Goal: Information Seeking & Learning: Check status

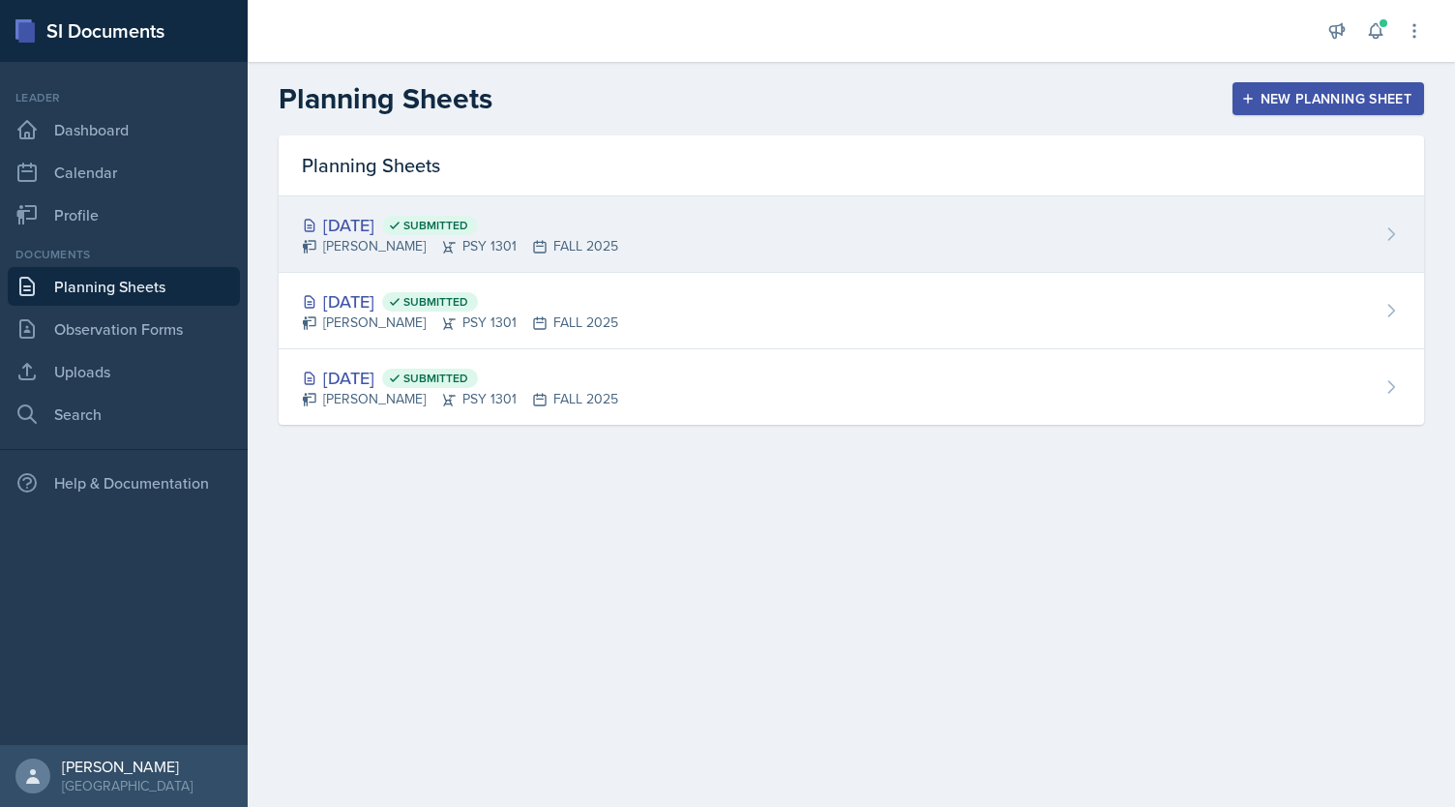
click at [676, 251] on div "[DATE] Submitted [PERSON_NAME] PSY 1301 FALL 2025" at bounding box center [852, 234] width 1146 height 76
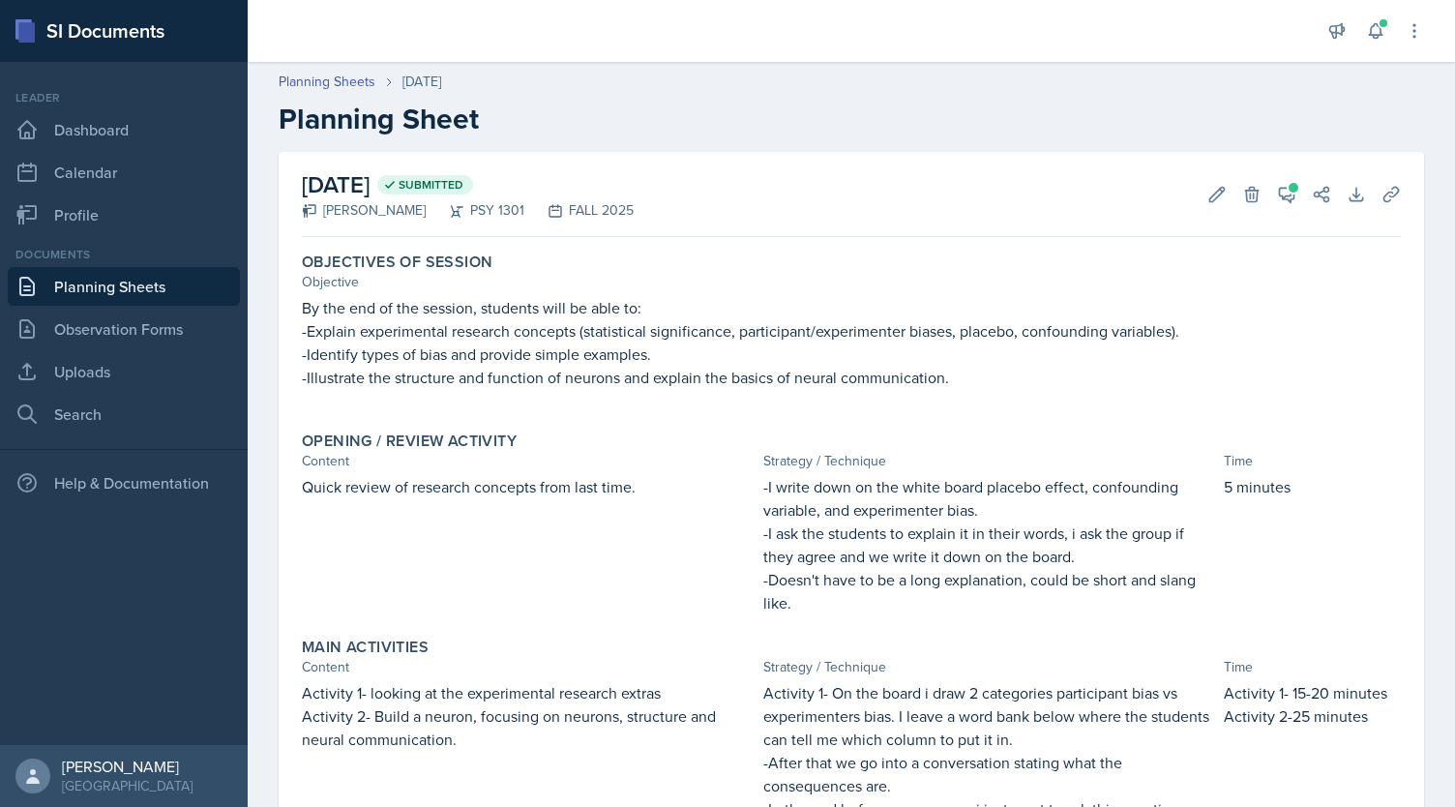
click at [945, 384] on p "-Illustrate the structure and function of neurons and explain the basics of neu…" at bounding box center [851, 377] width 1099 height 23
click at [981, 380] on p "-Illustrate the structure and function of neurons and explain the basics of neu…" at bounding box center [851, 377] width 1099 height 23
click at [1280, 199] on icon at bounding box center [1287, 195] width 15 height 15
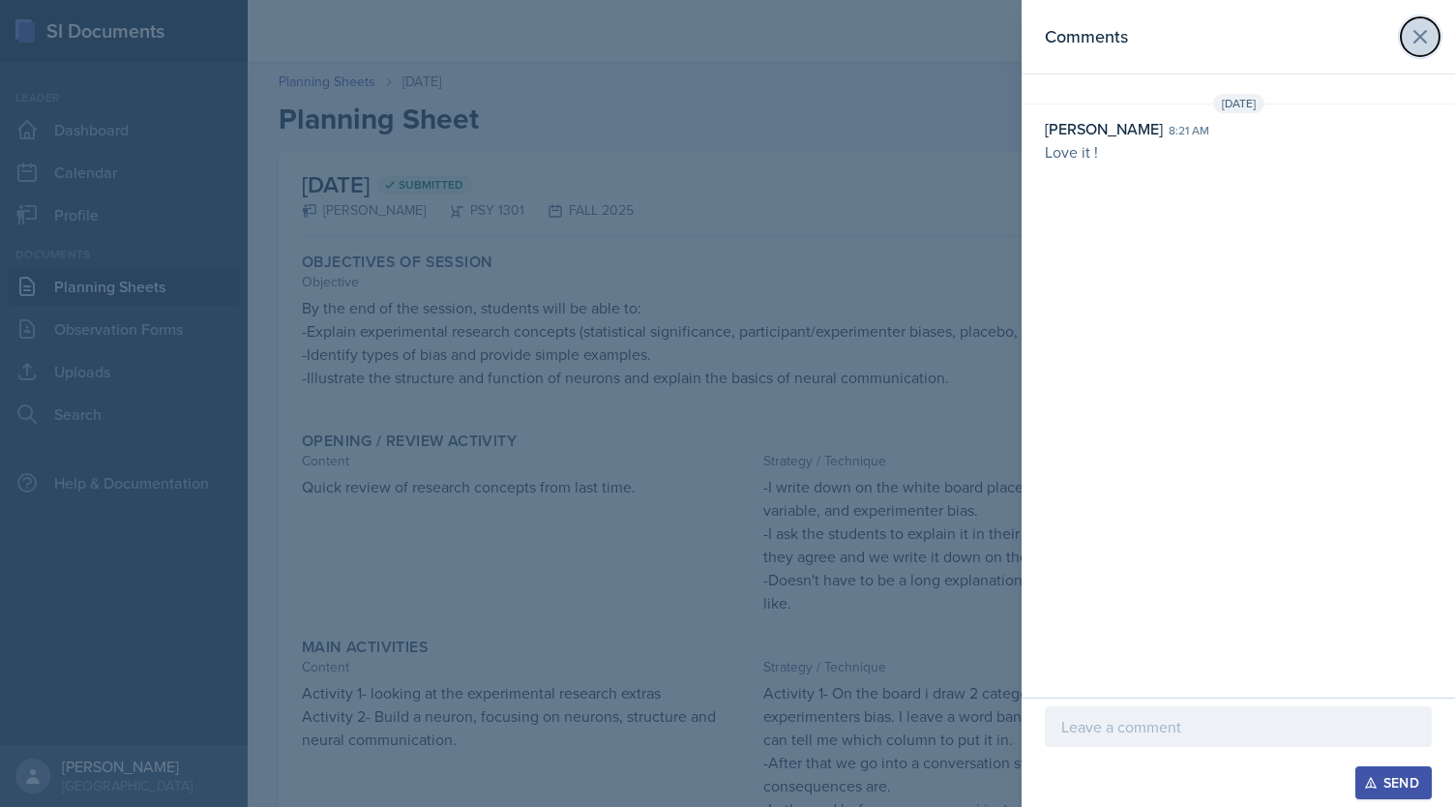
click at [1418, 38] on icon at bounding box center [1421, 37] width 12 height 12
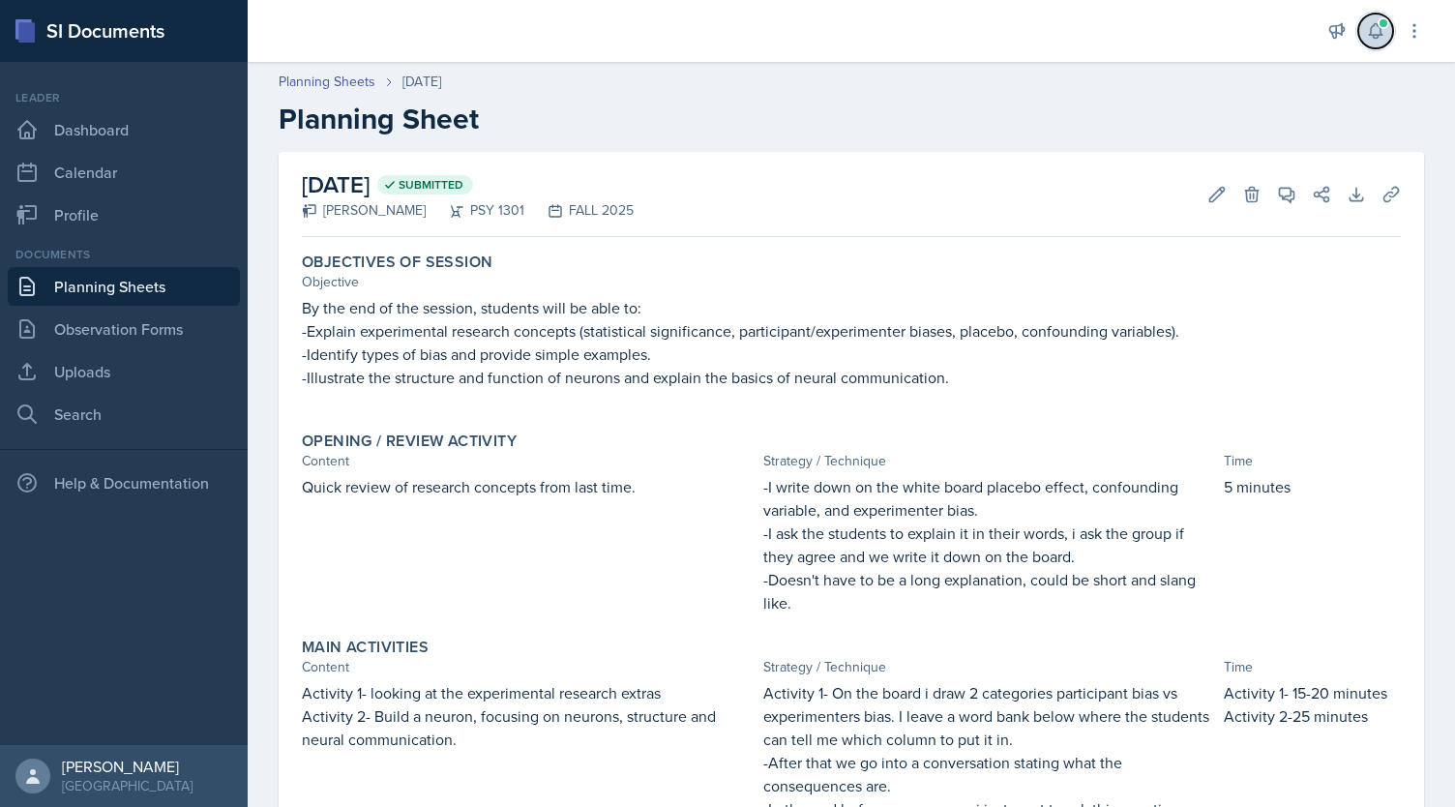
click at [1381, 28] on span at bounding box center [1384, 23] width 12 height 12
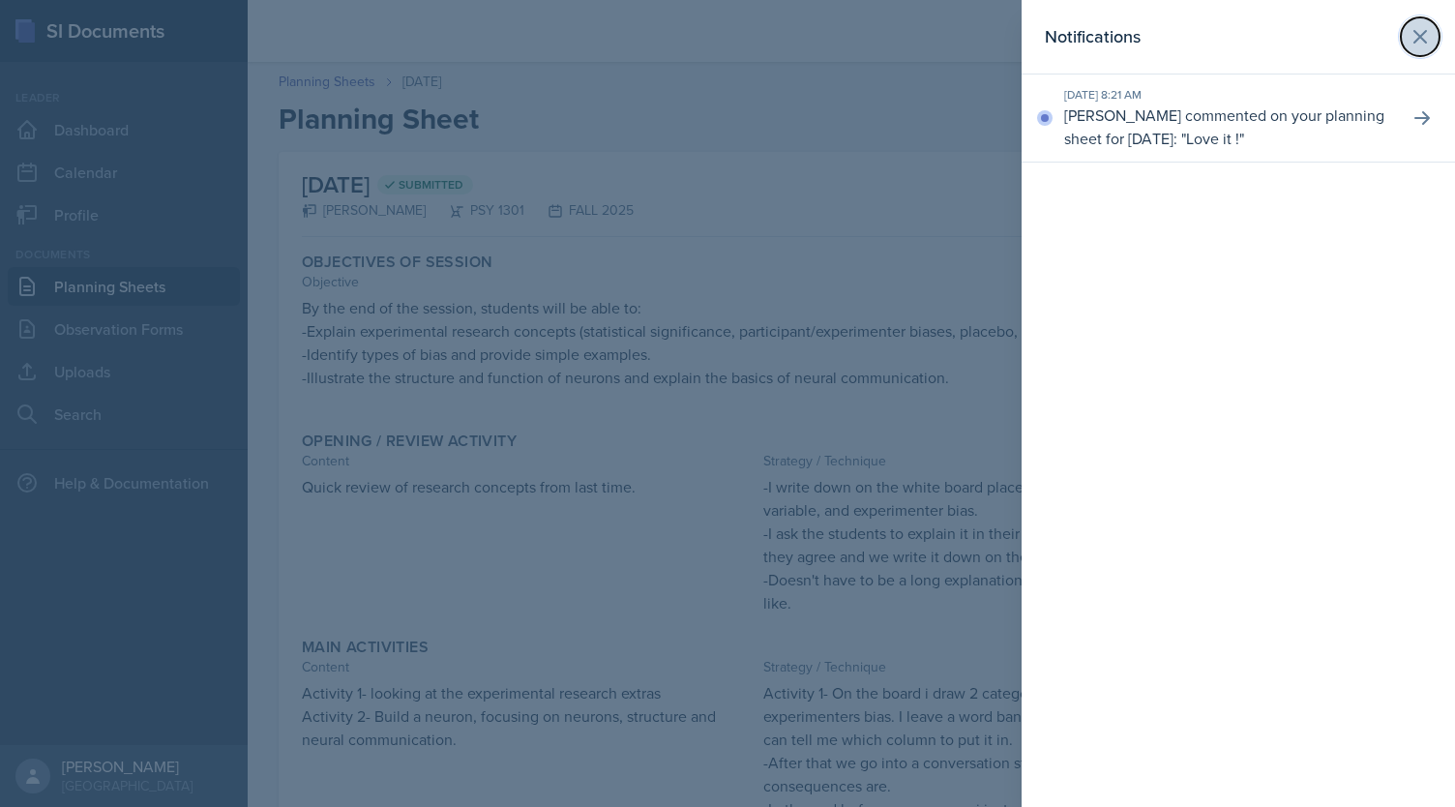
click at [1416, 38] on icon at bounding box center [1420, 36] width 23 height 23
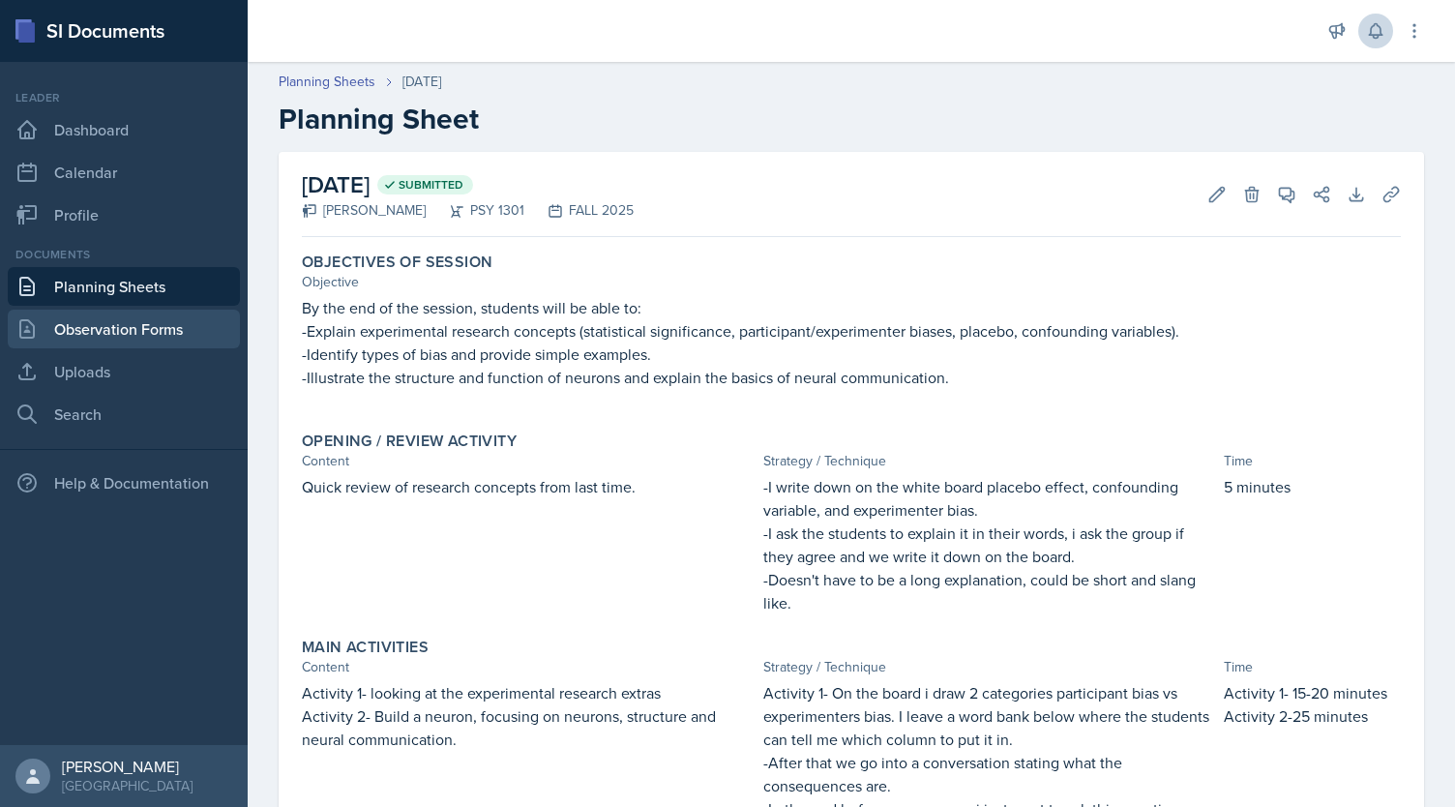
click at [187, 330] on link "Observation Forms" at bounding box center [124, 329] width 232 height 39
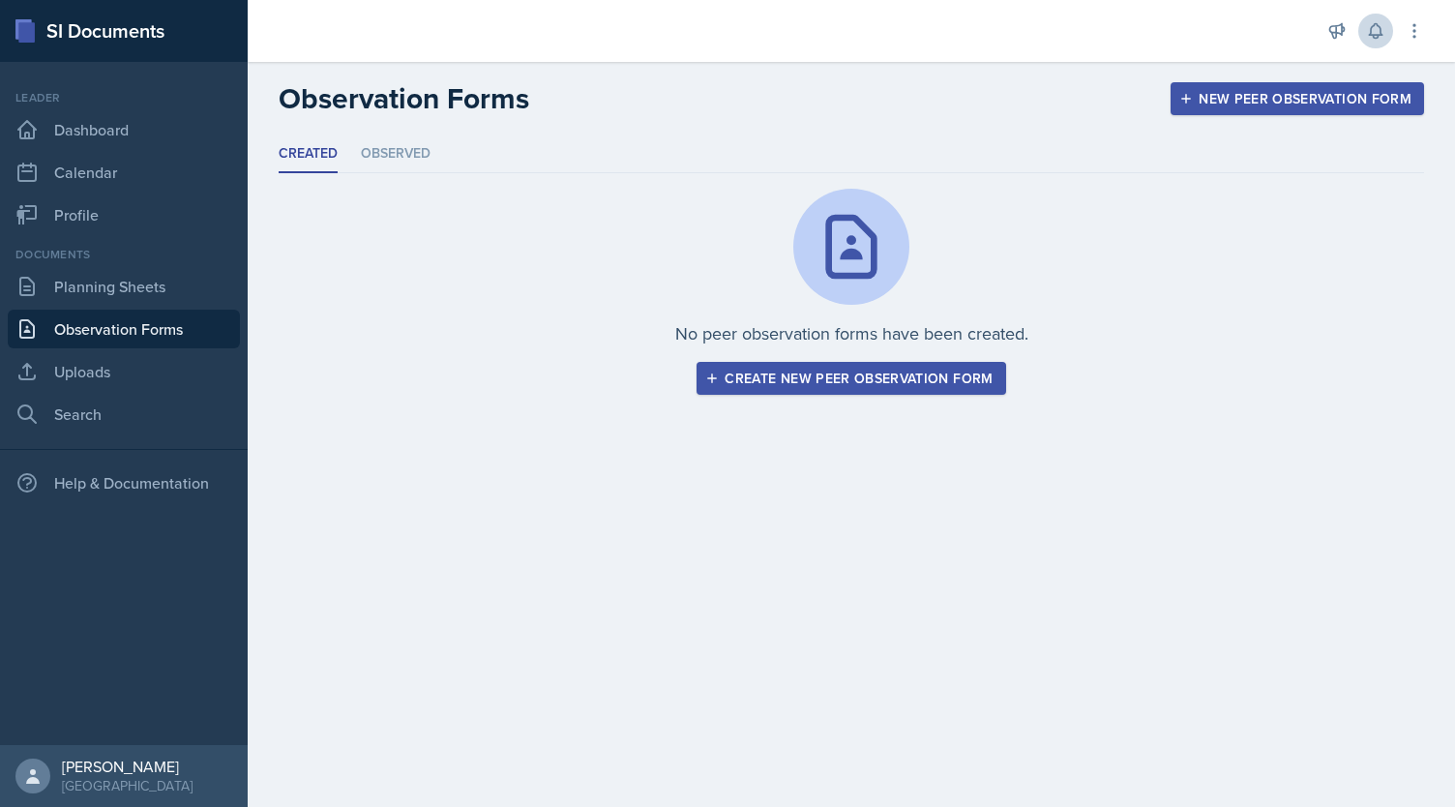
click at [176, 306] on div "Documents Planning Sheets Observation Forms Uploads Search" at bounding box center [124, 340] width 232 height 188
click at [179, 290] on link "Planning Sheets" at bounding box center [124, 286] width 232 height 39
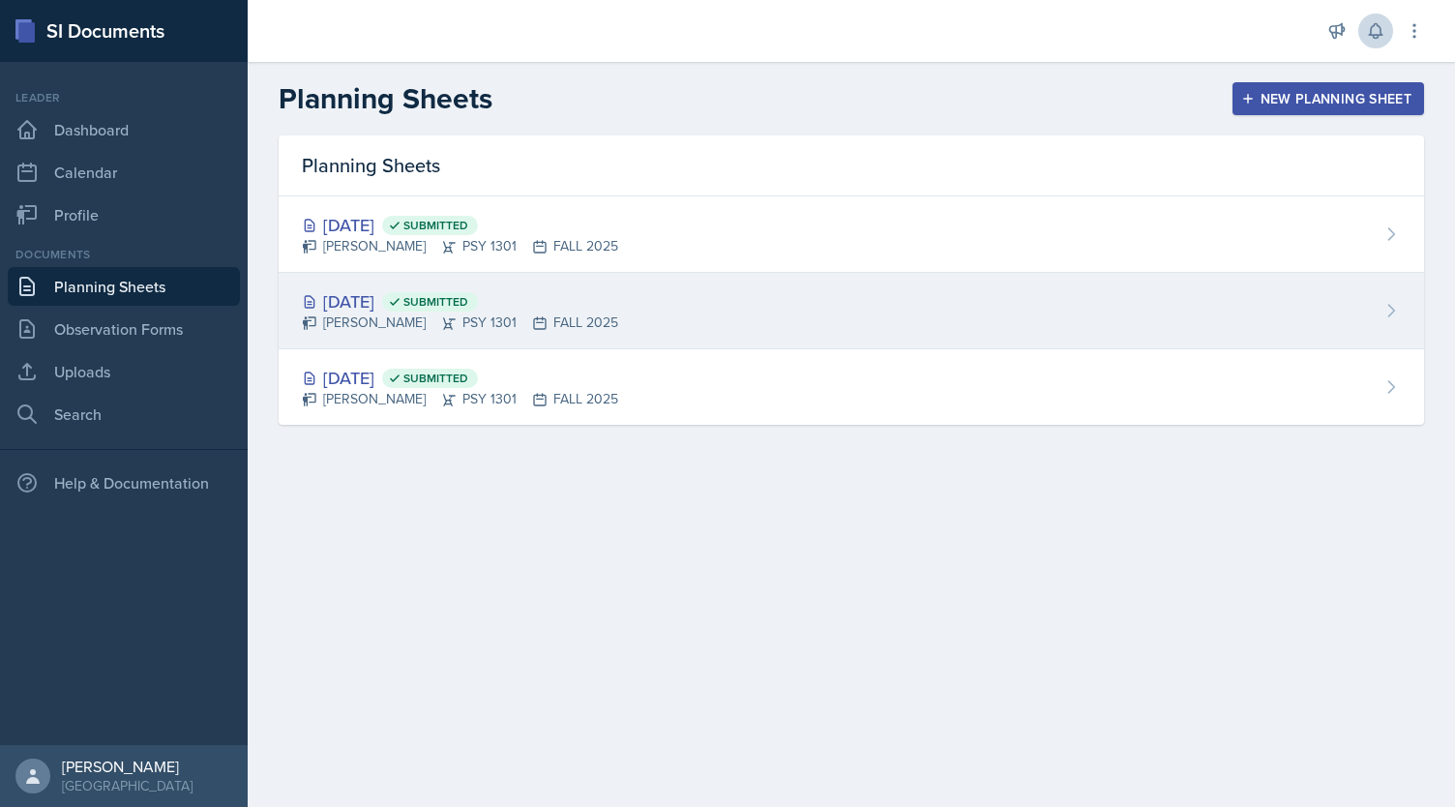
click at [437, 305] on div "[DATE] Submitted" at bounding box center [460, 301] width 316 height 26
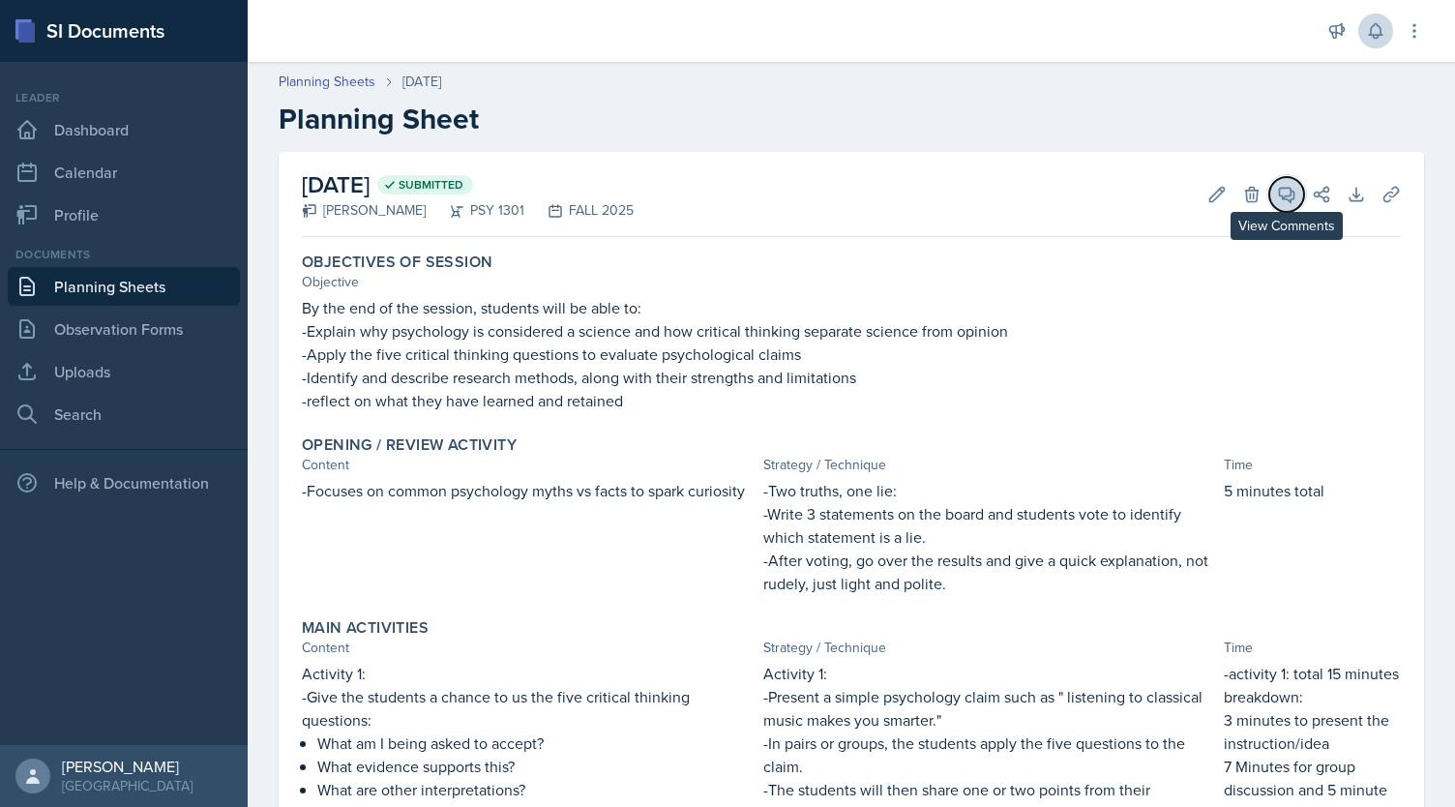
click at [1277, 190] on icon at bounding box center [1286, 194] width 19 height 19
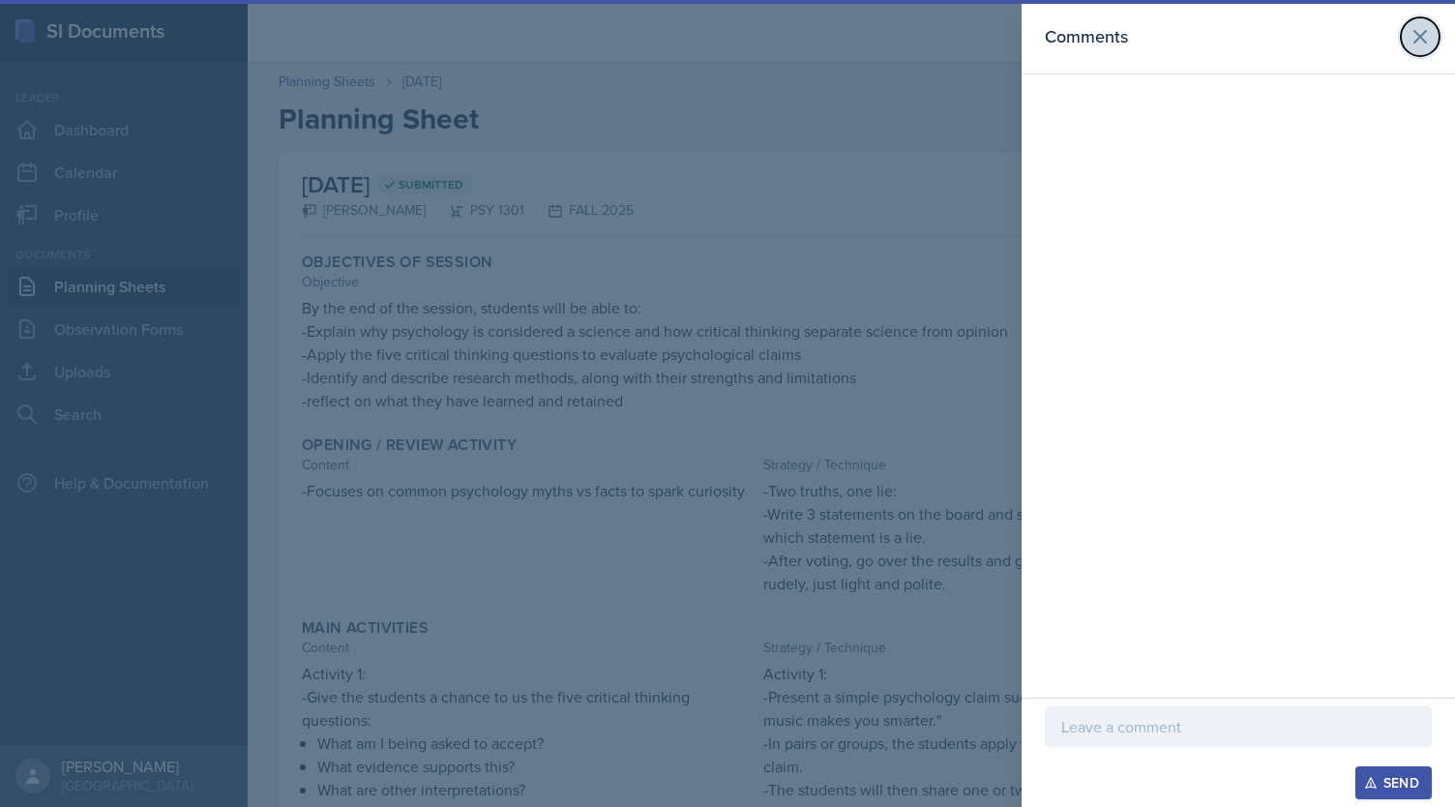
click at [1424, 22] on button at bounding box center [1420, 36] width 39 height 39
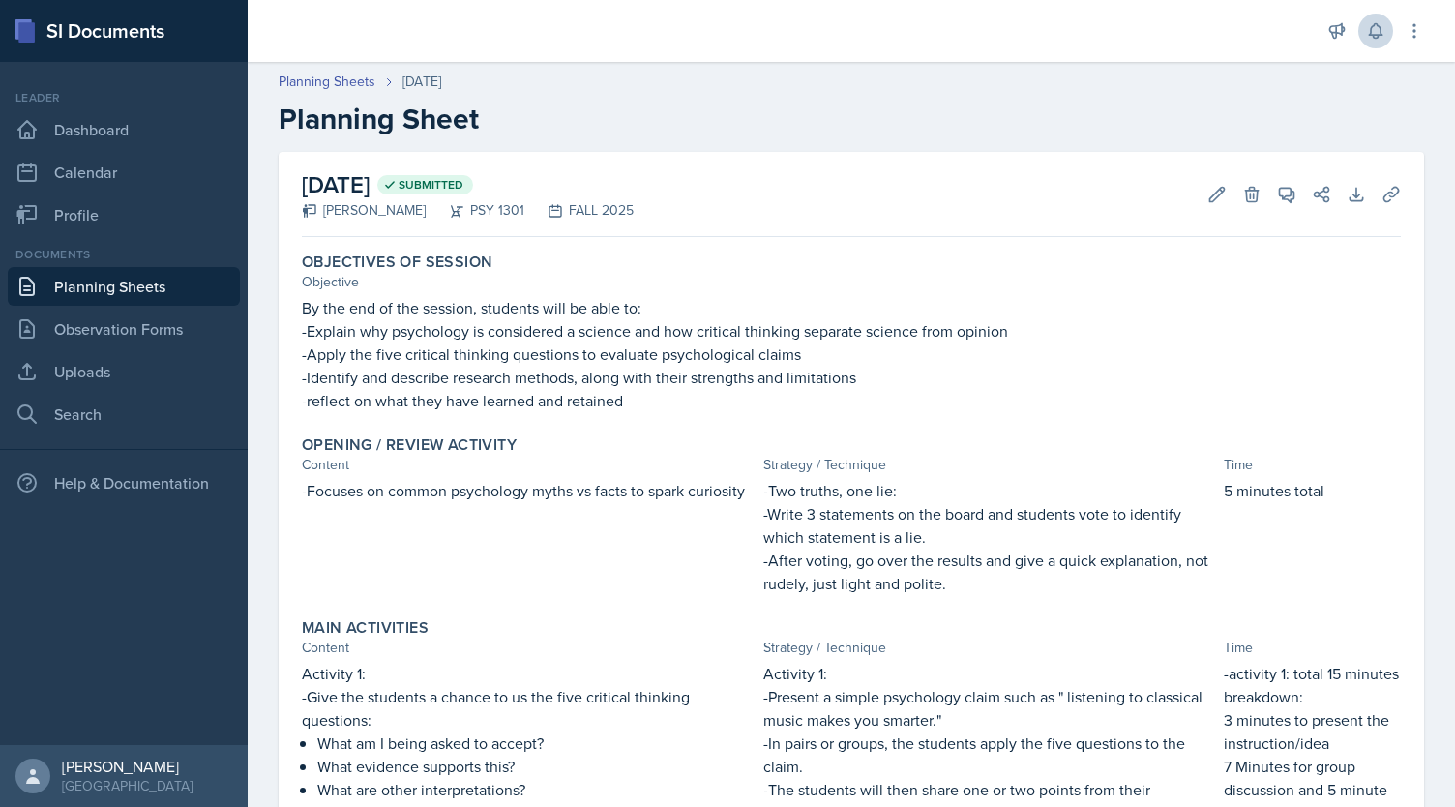
click at [194, 289] on link "Planning Sheets" at bounding box center [124, 286] width 232 height 39
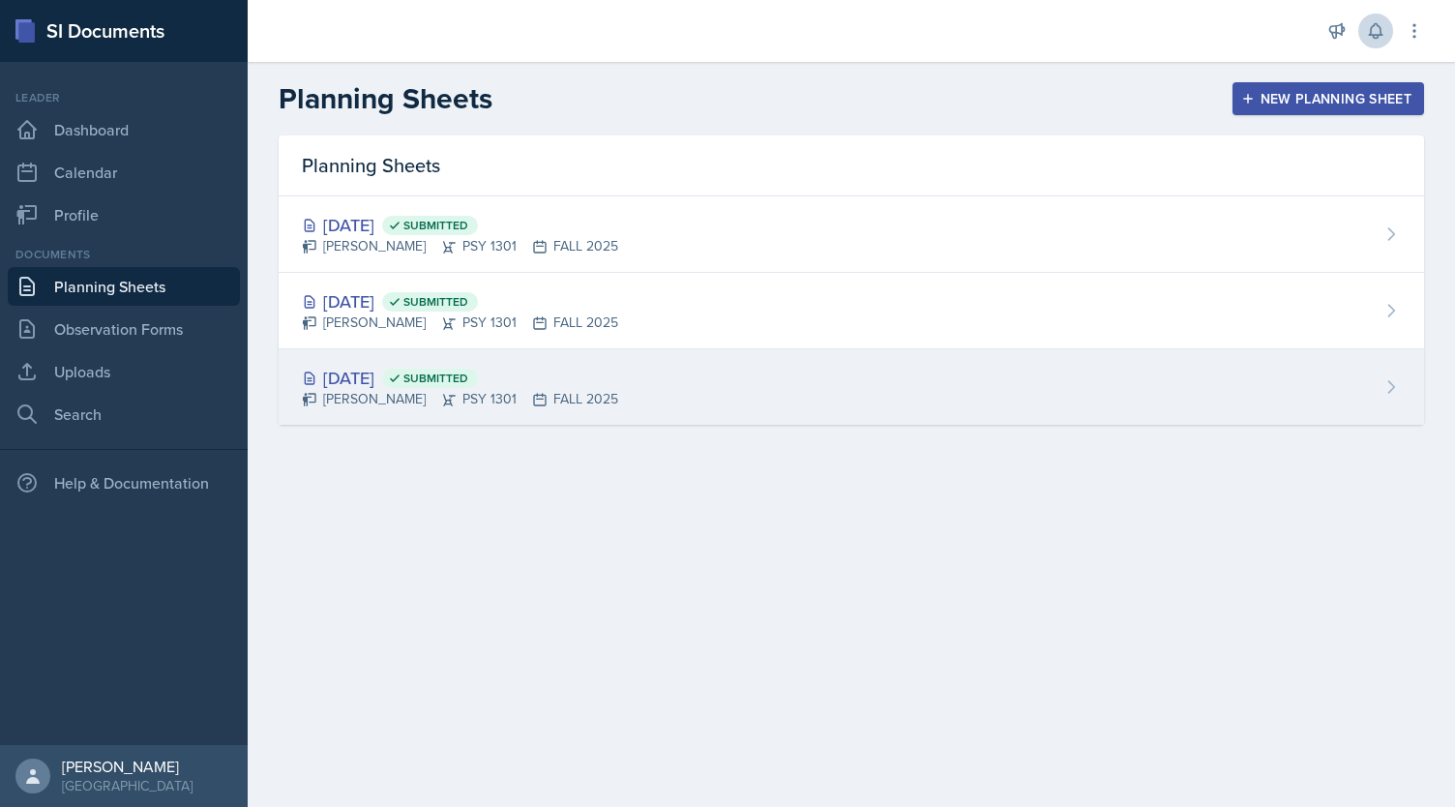
click at [403, 373] on div "[DATE] Submitted" at bounding box center [460, 378] width 316 height 26
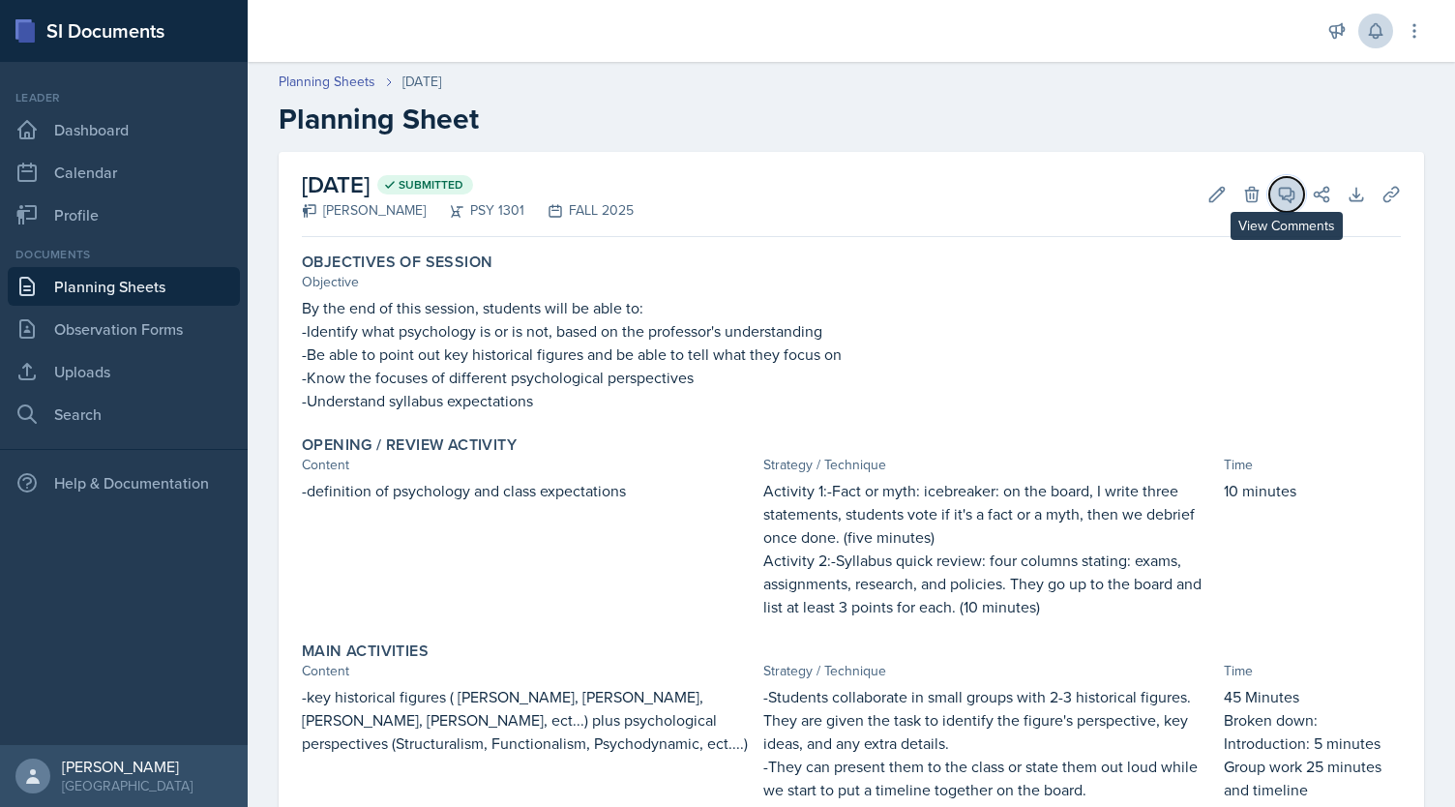
click at [1277, 192] on icon at bounding box center [1286, 194] width 19 height 19
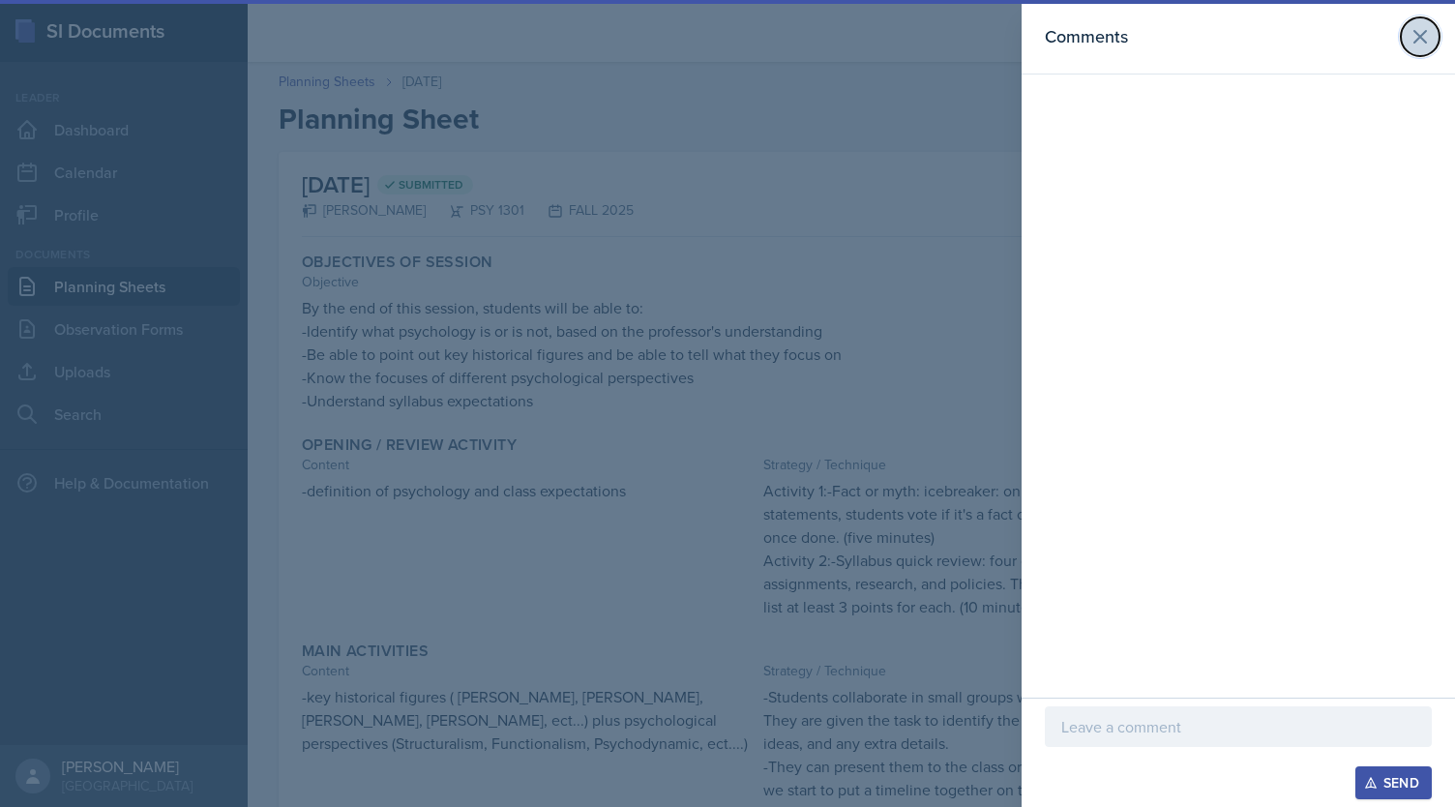
click at [1423, 42] on icon at bounding box center [1420, 36] width 23 height 23
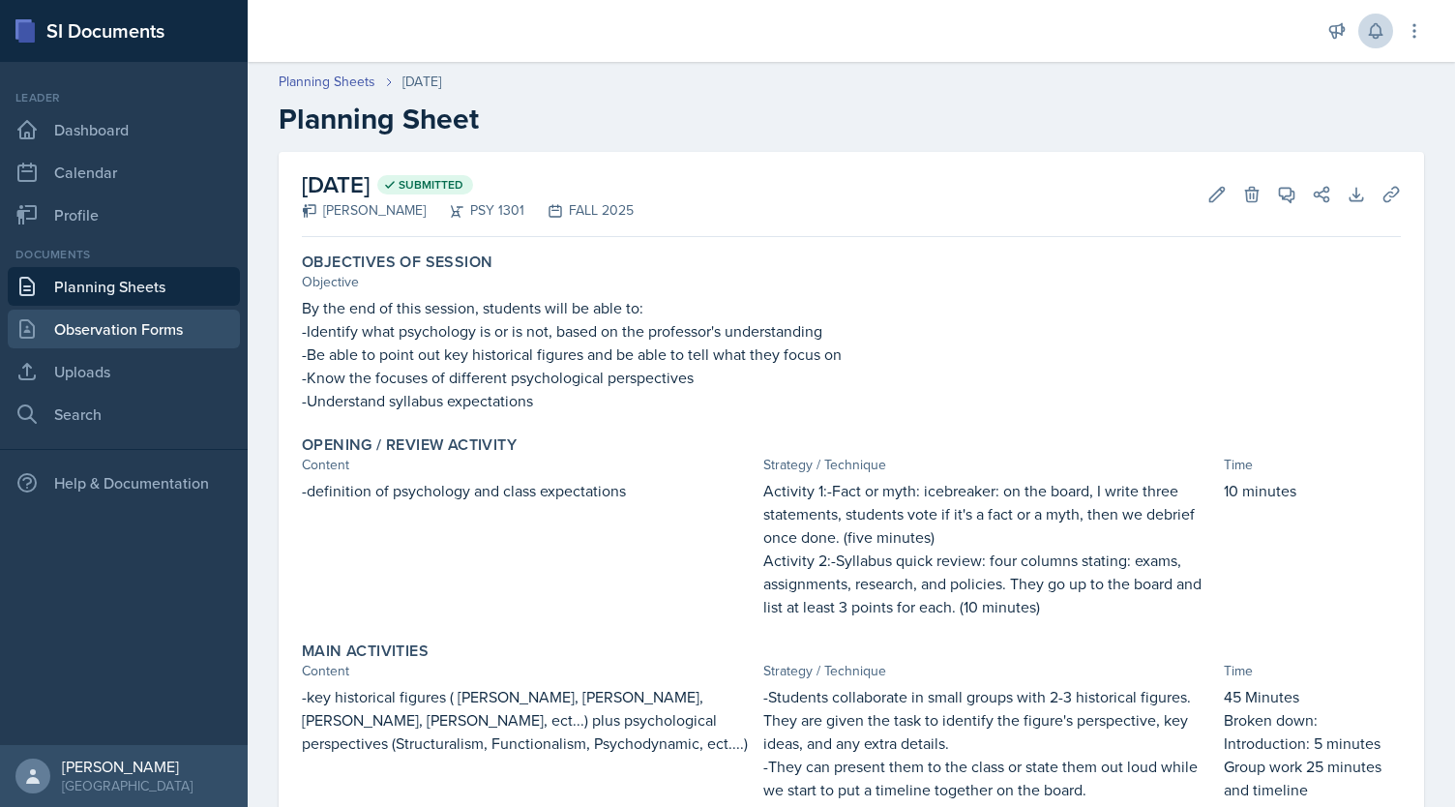
click at [152, 322] on link "Observation Forms" at bounding box center [124, 329] width 232 height 39
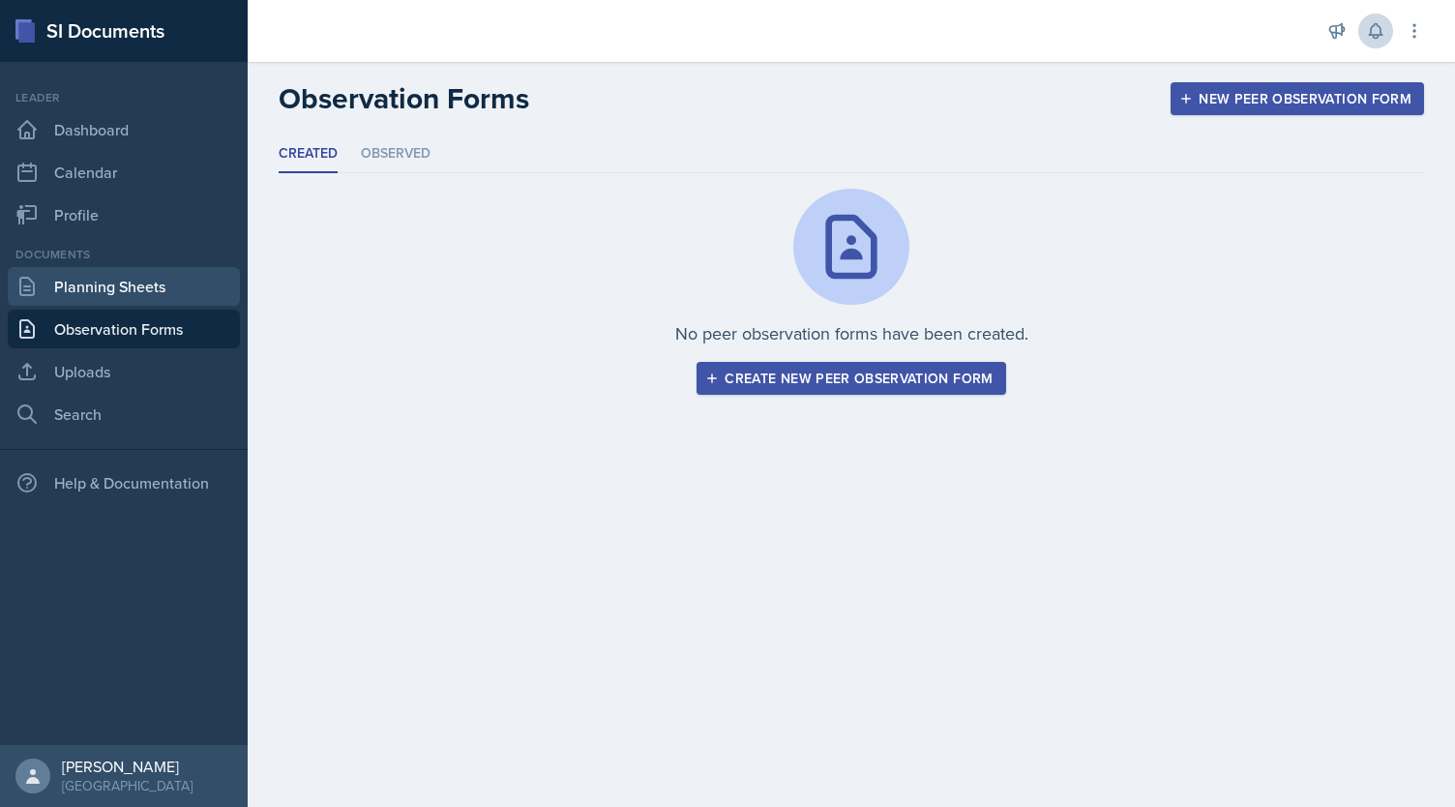
click at [172, 287] on link "Planning Sheets" at bounding box center [124, 286] width 232 height 39
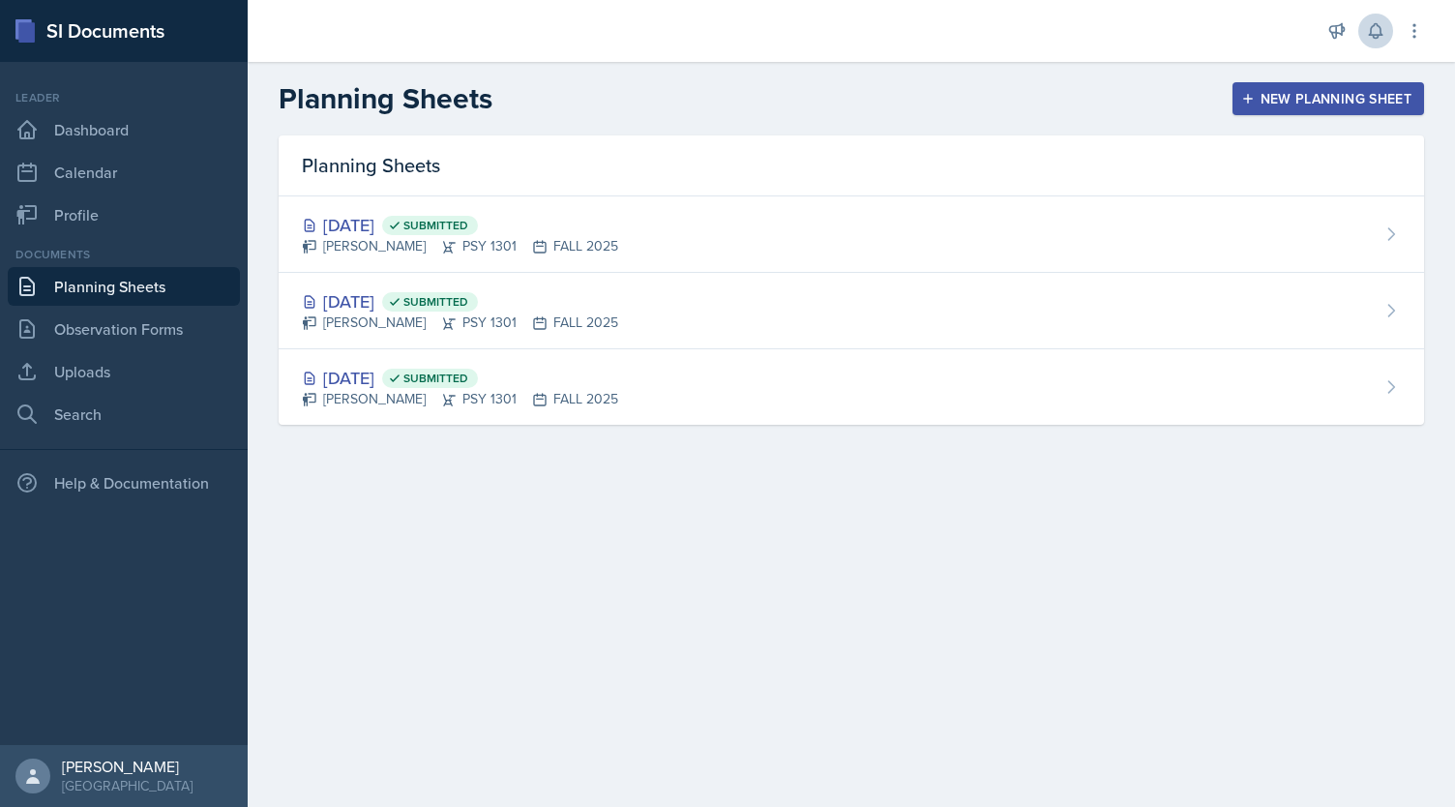
click at [172, 287] on link "Planning Sheets" at bounding box center [124, 286] width 232 height 39
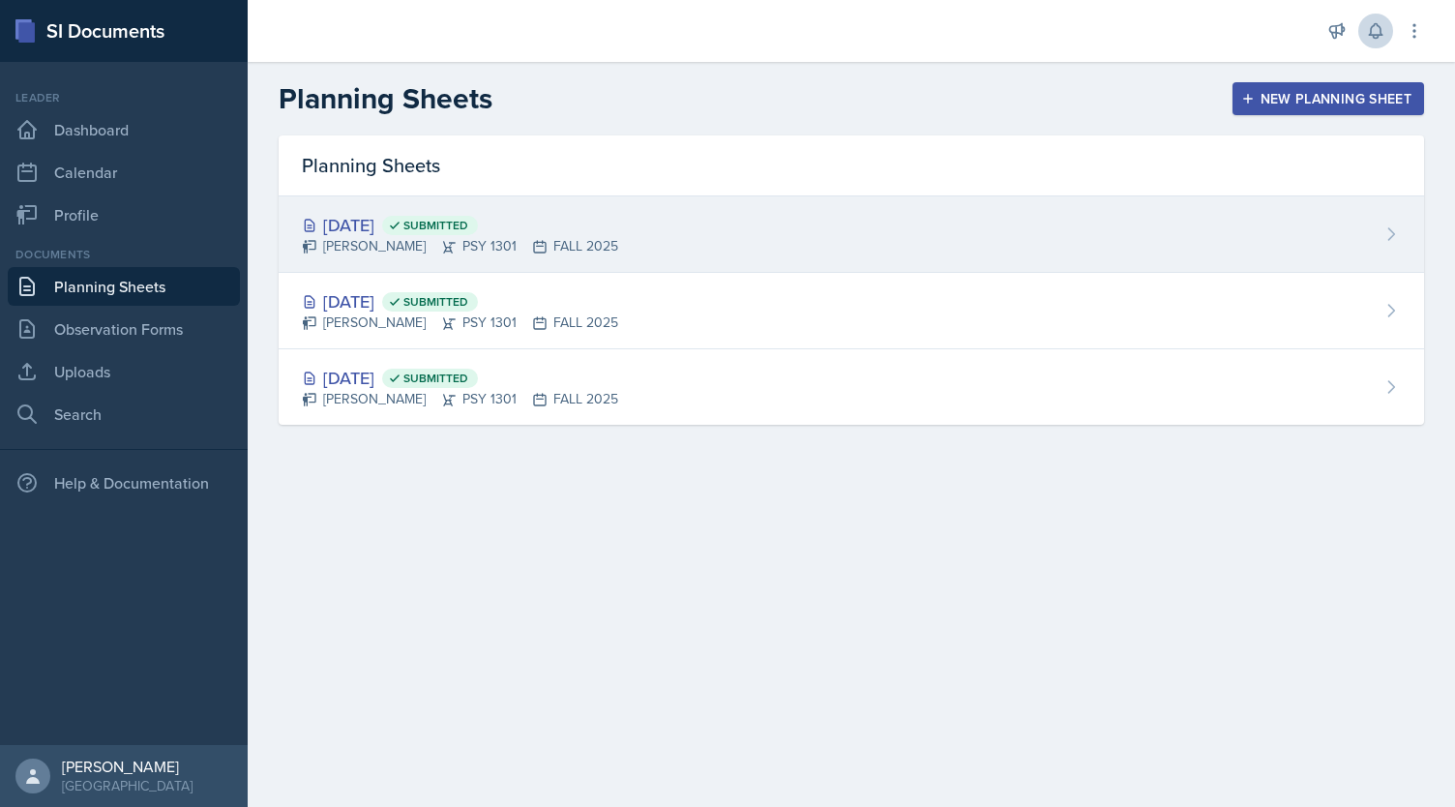
click at [427, 223] on div "[DATE] Submitted" at bounding box center [460, 225] width 316 height 26
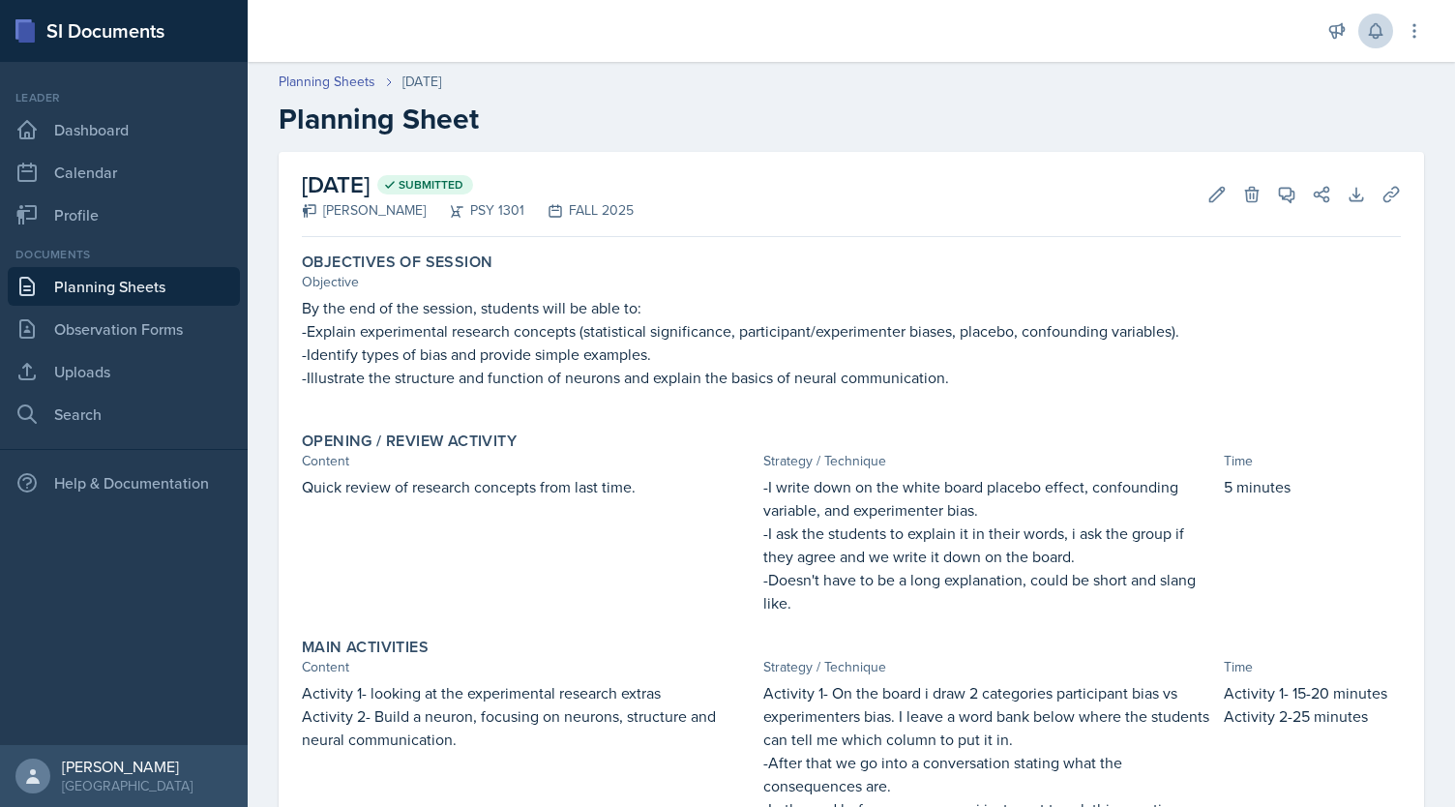
drag, startPoint x: 577, startPoint y: 181, endPoint x: 667, endPoint y: 175, distance: 90.2
click at [667, 175] on div "[DATE] Submitted [PERSON_NAME] PSY 1301 FALL 2025 Edit Delete View Comments Com…" at bounding box center [851, 194] width 1099 height 85
drag, startPoint x: 555, startPoint y: 178, endPoint x: 613, endPoint y: 183, distance: 58.3
click at [463, 183] on span "Submitted" at bounding box center [431, 184] width 65 height 15
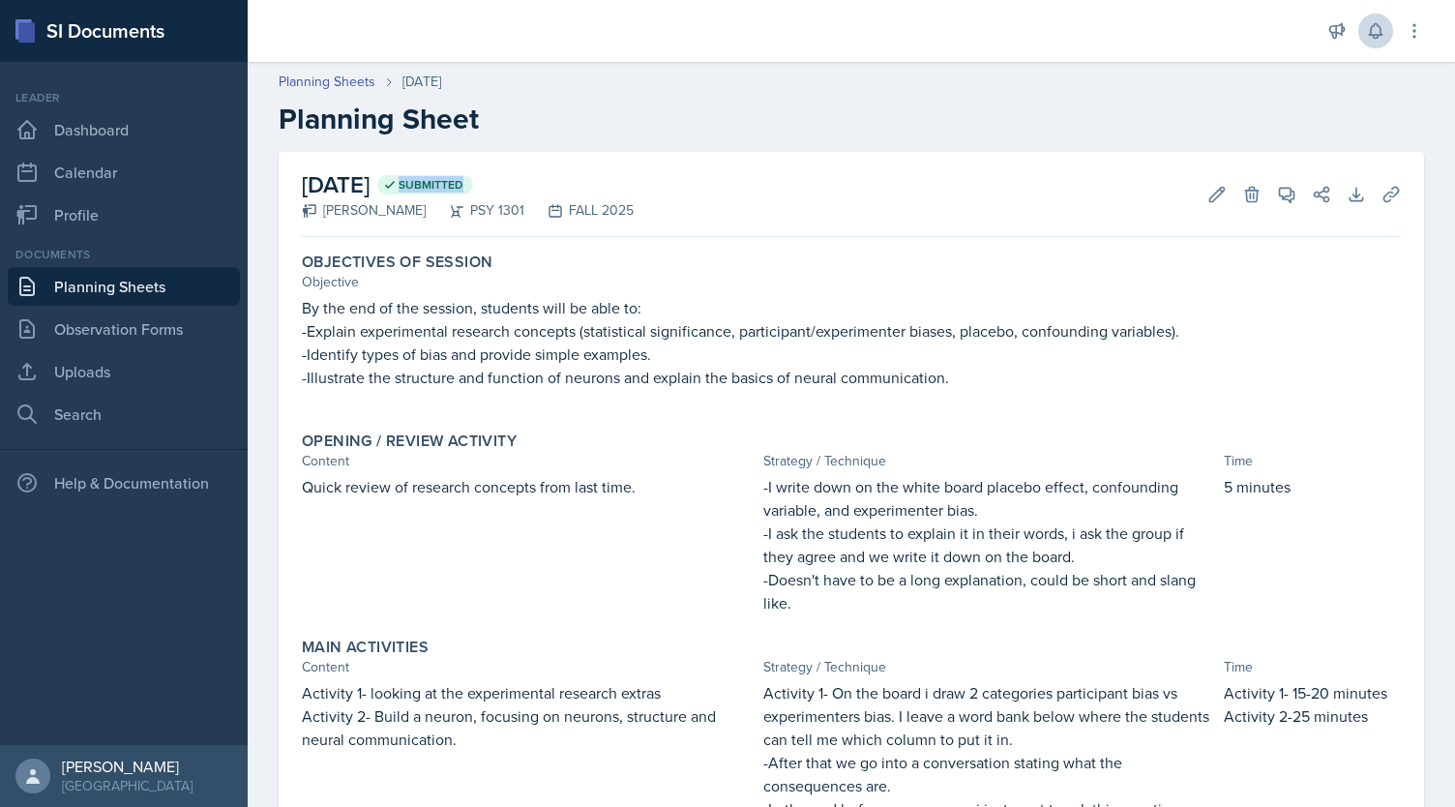
click at [463, 183] on span "Submitted" at bounding box center [431, 184] width 65 height 15
